Goal: Check status

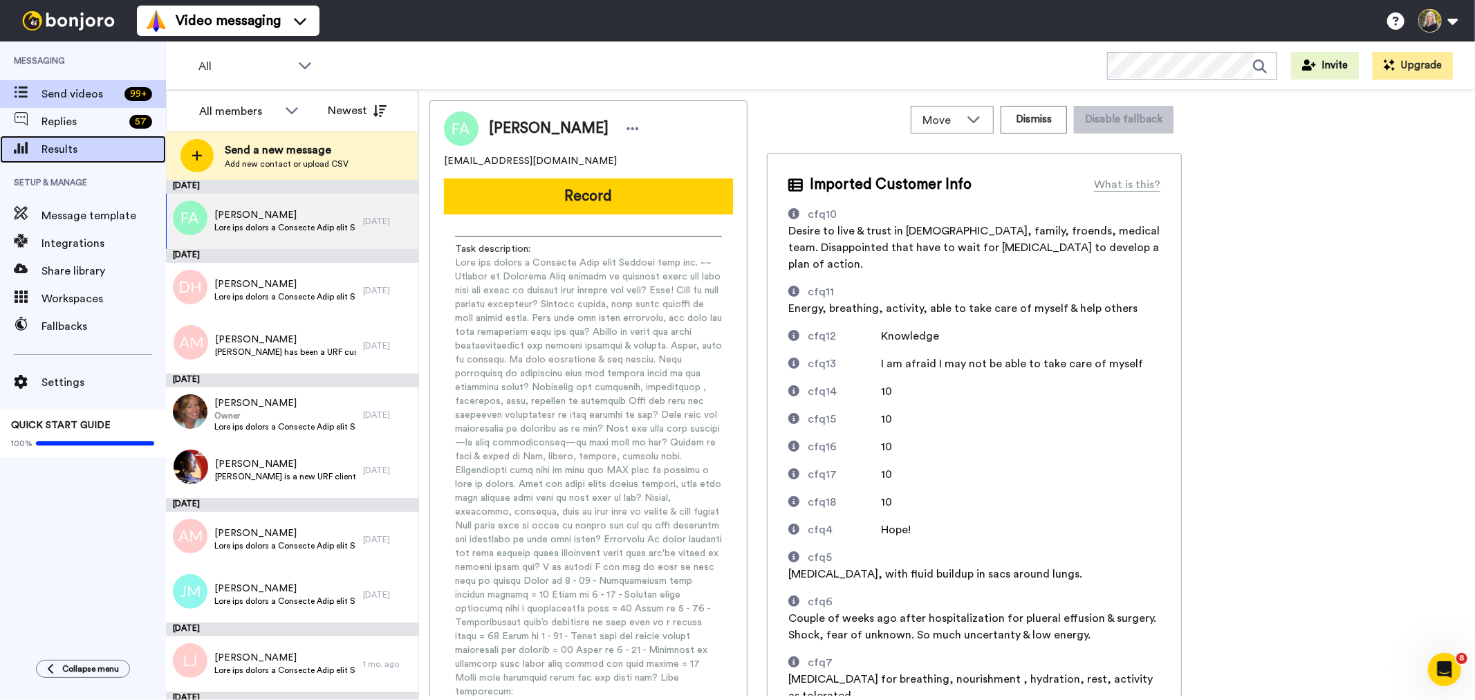
click at [86, 146] on span "Results" at bounding box center [103, 149] width 124 height 17
